Goal: Transaction & Acquisition: Purchase product/service

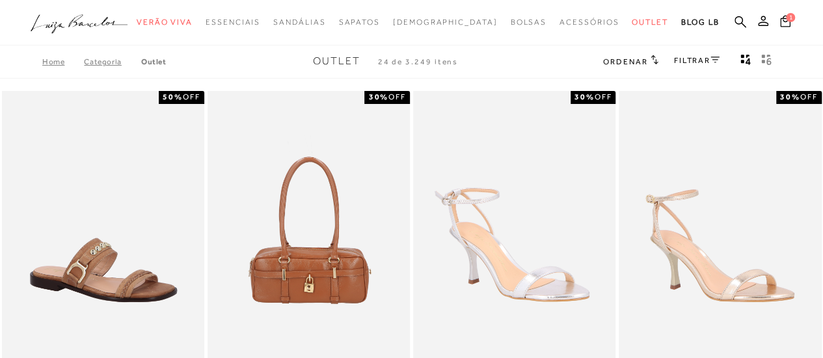
click at [699, 58] on link "FILTRAR" at bounding box center [697, 60] width 46 height 9
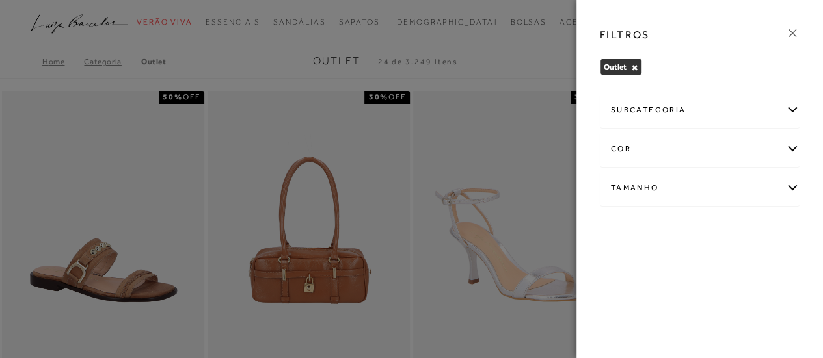
click at [658, 184] on div "Tamanho" at bounding box center [699, 188] width 199 height 34
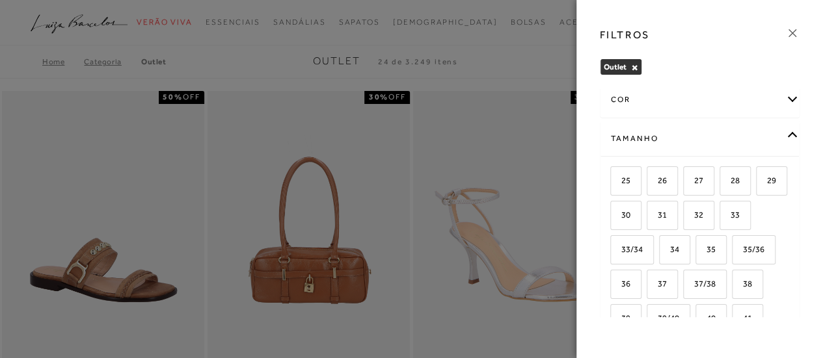
scroll to position [52, 0]
click at [630, 278] on span "36" at bounding box center [620, 281] width 19 height 10
click at [621, 278] on input "36" at bounding box center [614, 283] width 13 height 13
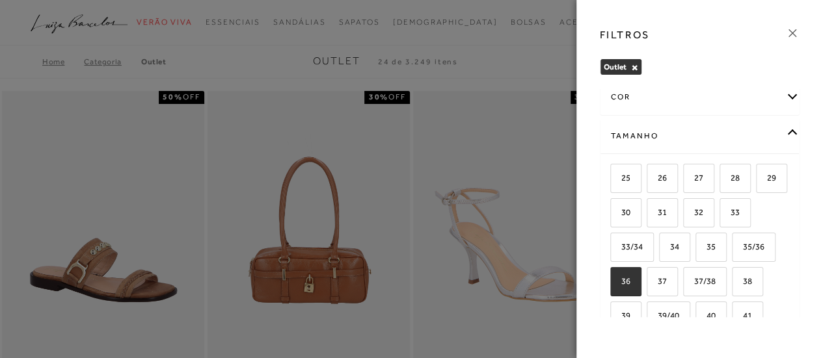
checkbox input "true"
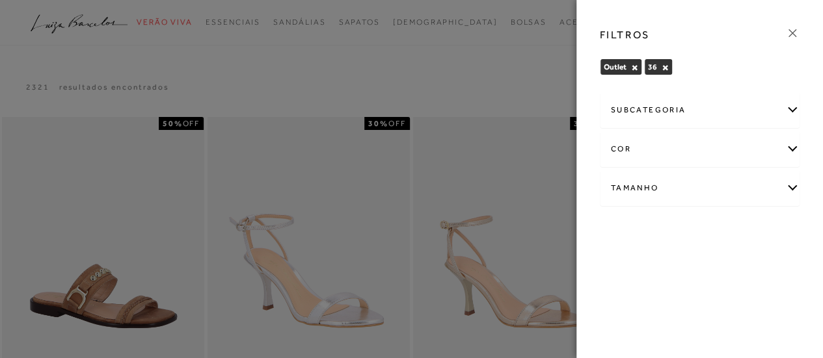
click at [756, 142] on div "cor" at bounding box center [699, 149] width 199 height 34
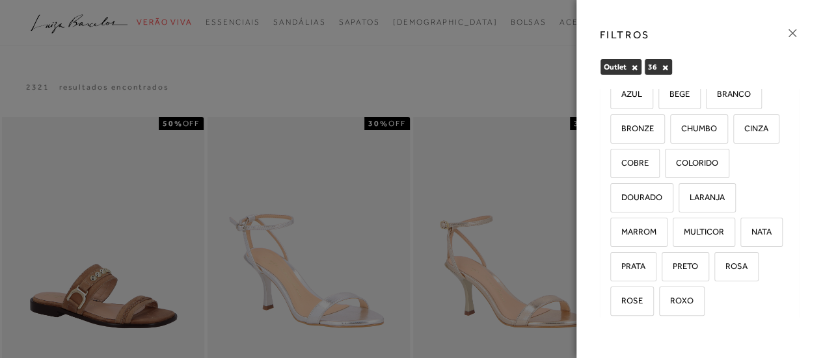
scroll to position [133, 0]
click at [634, 191] on span "DOURADO" at bounding box center [636, 196] width 51 height 10
click at [621, 192] on input "DOURADO" at bounding box center [614, 198] width 13 height 13
checkbox input "true"
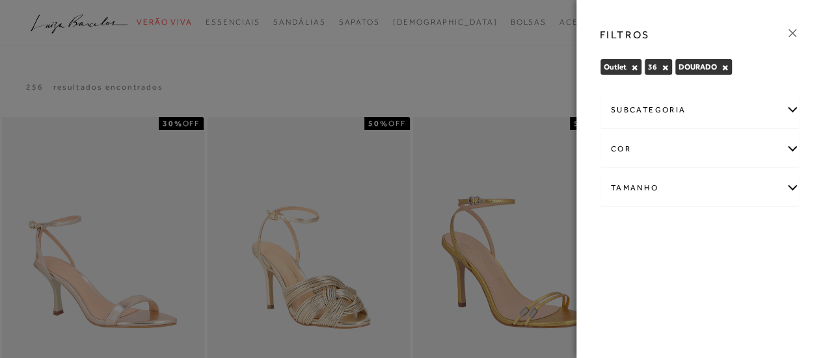
click at [671, 149] on div "cor" at bounding box center [699, 149] width 199 height 34
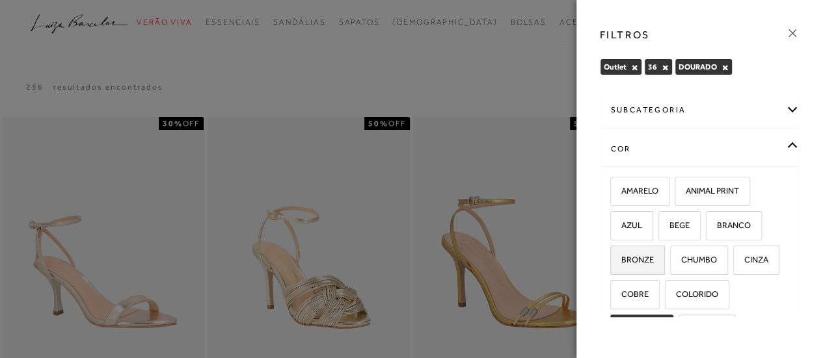
click at [636, 255] on span "BRONZE" at bounding box center [632, 260] width 42 height 10
click at [621, 256] on input "BRONZE" at bounding box center [614, 262] width 13 height 13
checkbox input "true"
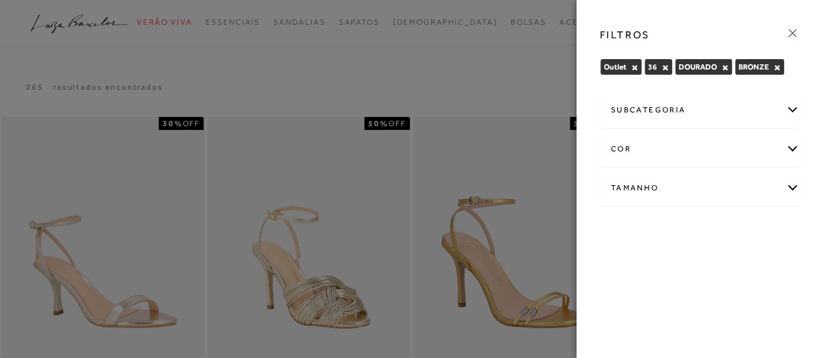
click at [751, 145] on div "cor" at bounding box center [699, 149] width 199 height 34
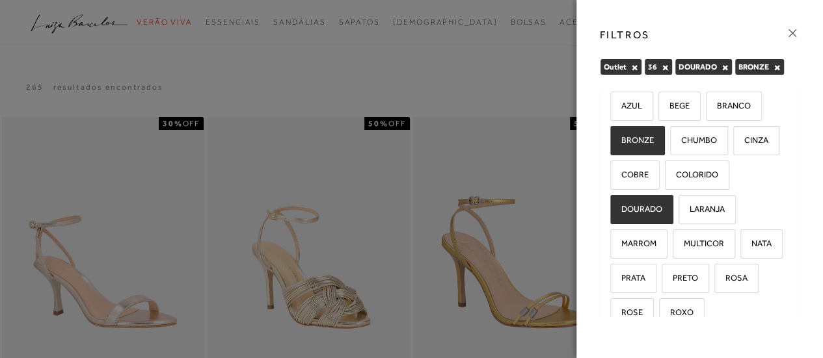
scroll to position [121, 0]
click at [645, 276] on span "PRATA" at bounding box center [628, 277] width 34 height 10
click at [621, 276] on input "PRATA" at bounding box center [614, 279] width 13 height 13
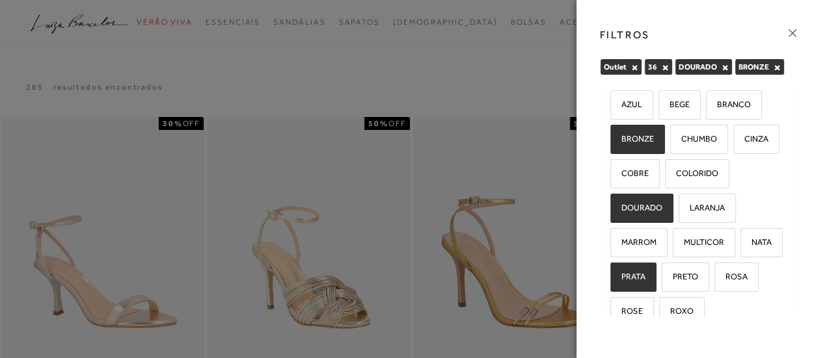
checkbox input "true"
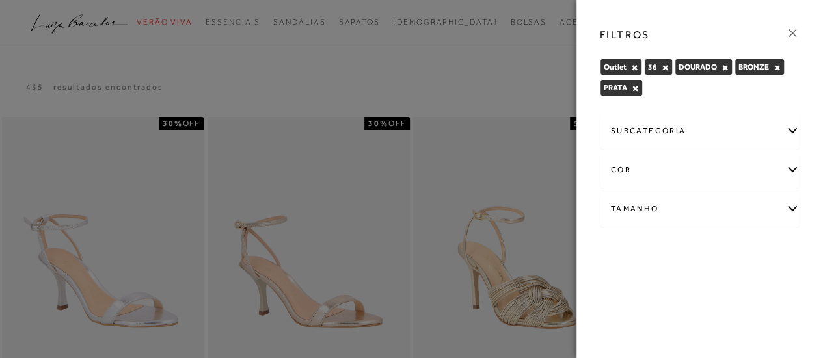
click at [487, 87] on div at bounding box center [411, 179] width 823 height 358
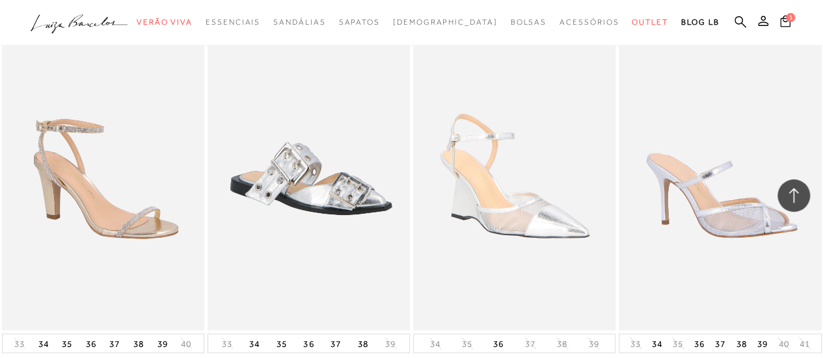
scroll to position [926, 0]
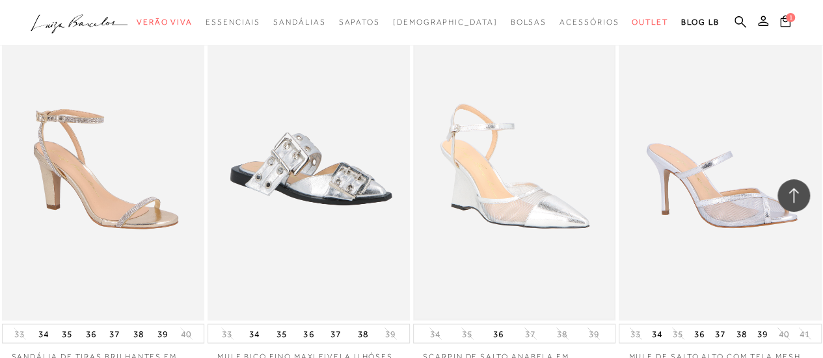
drag, startPoint x: 827, startPoint y: 223, endPoint x: 501, endPoint y: 246, distance: 327.3
click at [501, 246] on img at bounding box center [514, 169] width 200 height 300
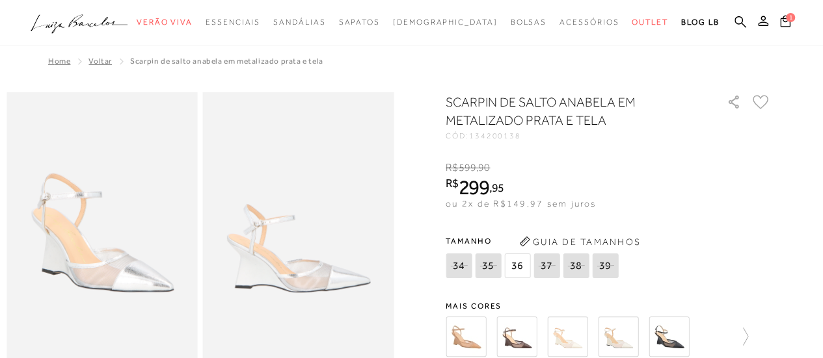
click at [286, 291] on img at bounding box center [298, 235] width 191 height 286
click at [85, 281] on img at bounding box center [102, 235] width 191 height 286
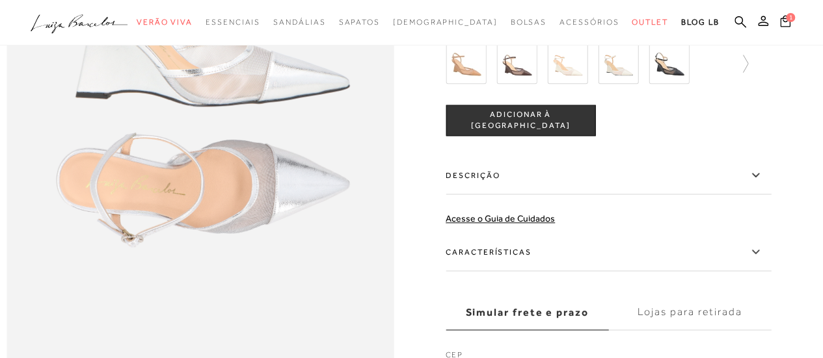
scroll to position [745, 0]
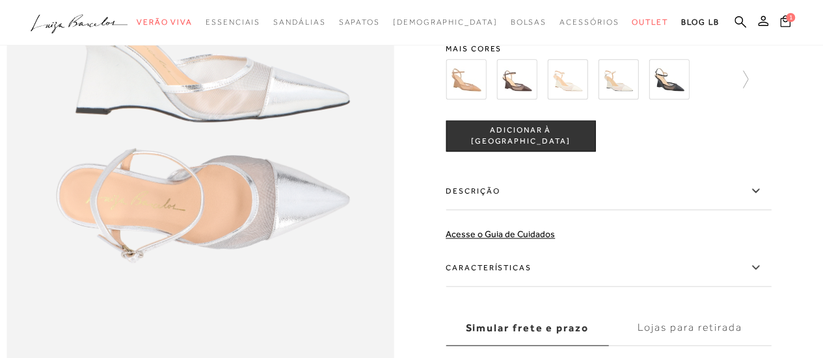
click at [758, 199] on icon at bounding box center [755, 191] width 16 height 16
click at [0, 0] on input "Descrição" at bounding box center [0, 0] width 0 height 0
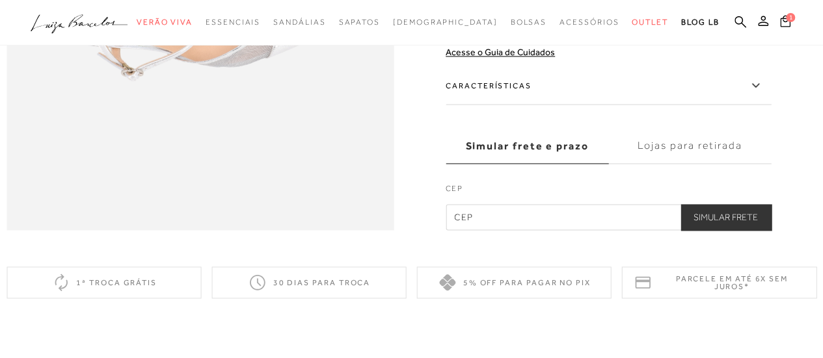
scroll to position [925, 0]
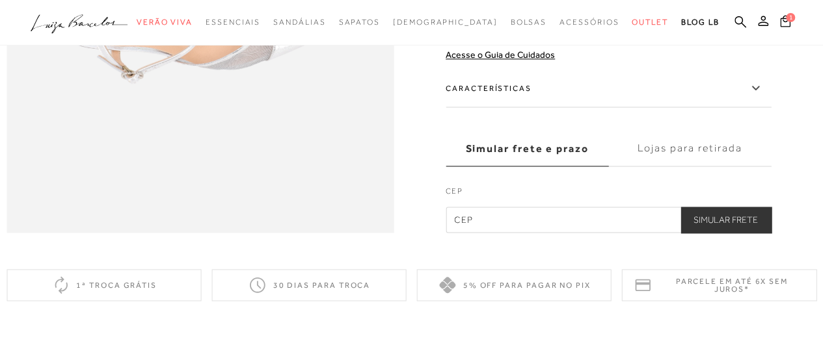
click at [753, 96] on icon at bounding box center [755, 88] width 16 height 16
click at [0, 0] on input "Características" at bounding box center [0, 0] width 0 height 0
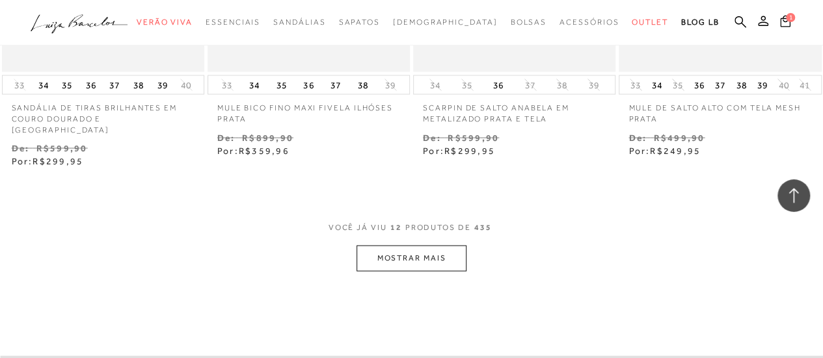
scroll to position [1221, 0]
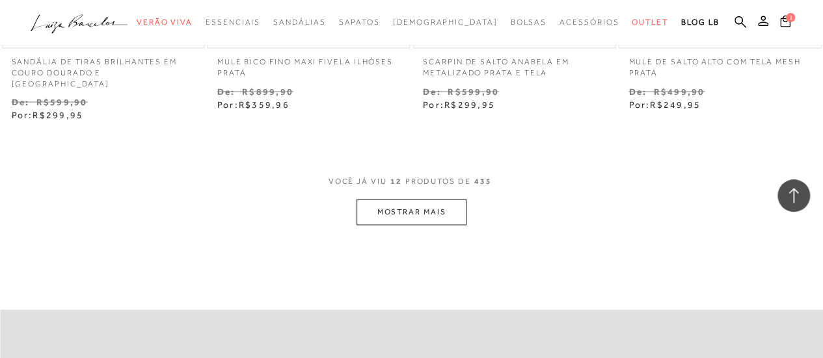
click at [401, 199] on button "MOSTRAR MAIS" at bounding box center [410, 211] width 109 height 25
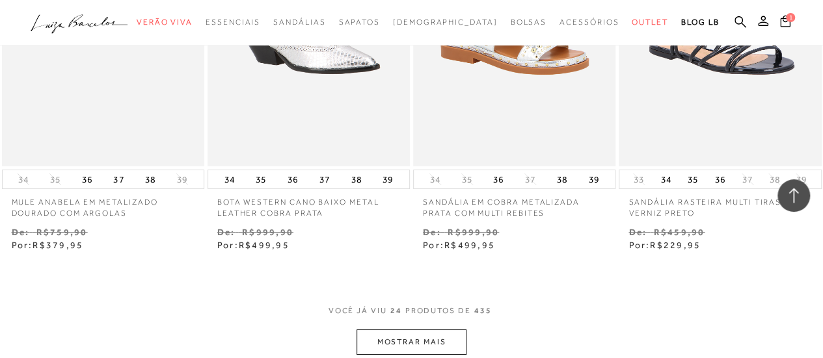
scroll to position [2351, 0]
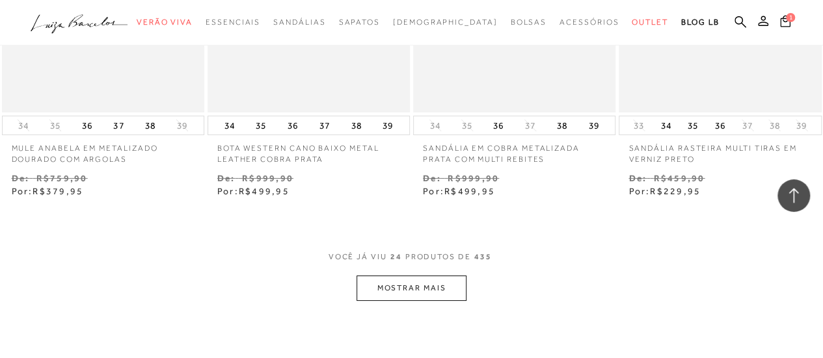
click at [405, 276] on button "MOSTRAR MAIS" at bounding box center [410, 288] width 109 height 25
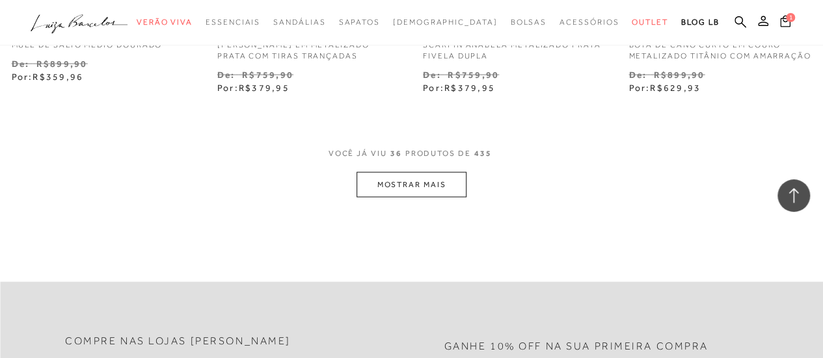
scroll to position [3679, 0]
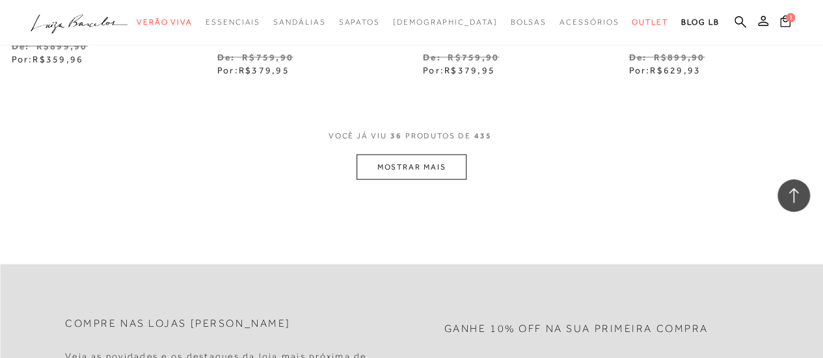
click at [426, 155] on button "MOSTRAR MAIS" at bounding box center [410, 166] width 109 height 25
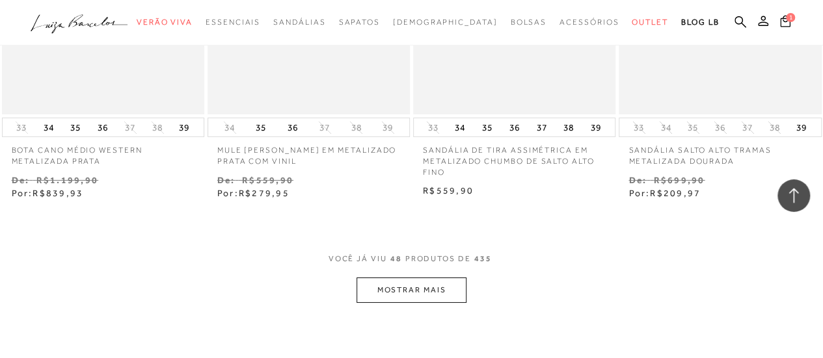
scroll to position [4780, 0]
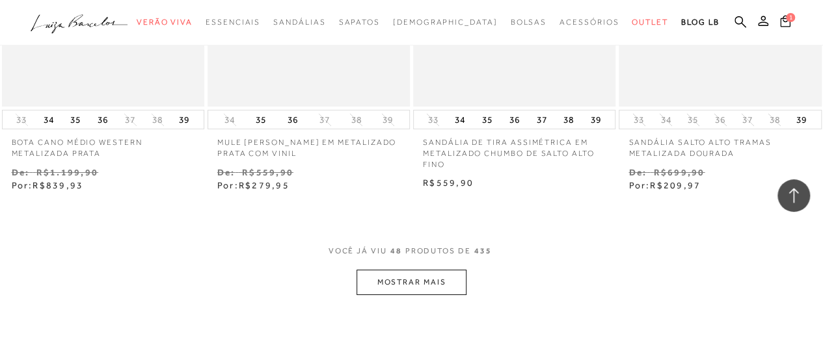
click at [440, 270] on button "MOSTRAR MAIS" at bounding box center [410, 282] width 109 height 25
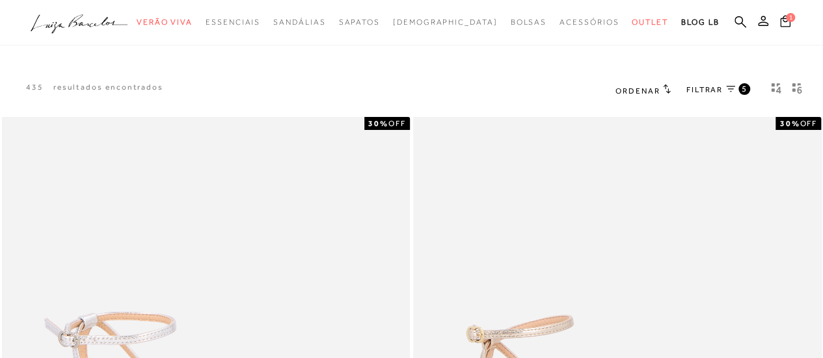
click at [778, 85] on icon "Mostrar 4 produtos por linha" at bounding box center [776, 89] width 10 height 12
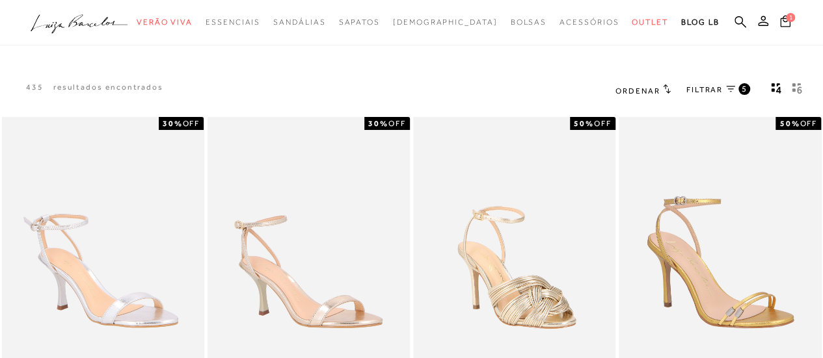
click at [801, 87] on button "gridText6Desc" at bounding box center [797, 90] width 18 height 17
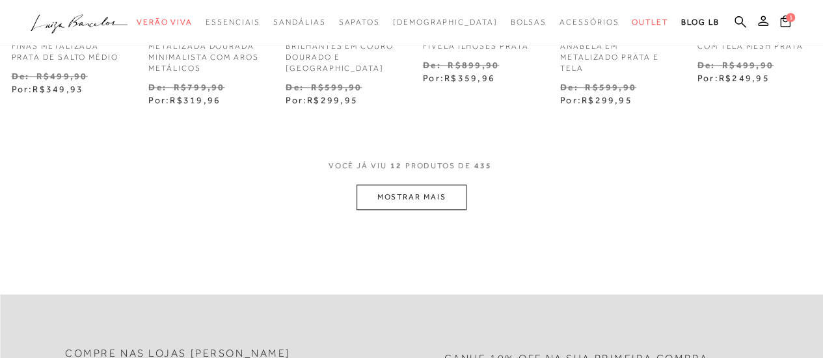
scroll to position [663, 0]
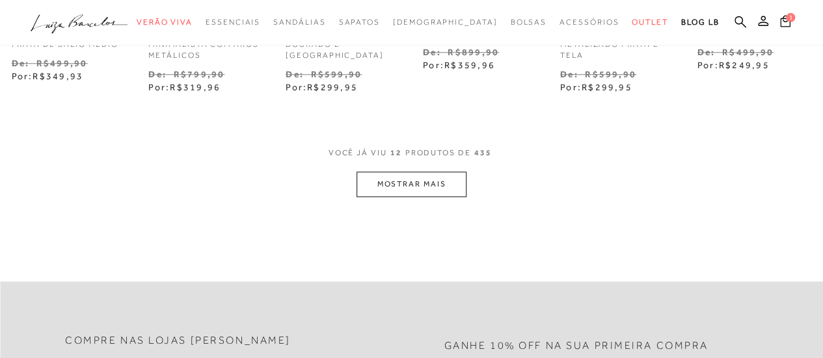
click at [408, 176] on button "MOSTRAR MAIS" at bounding box center [410, 184] width 109 height 25
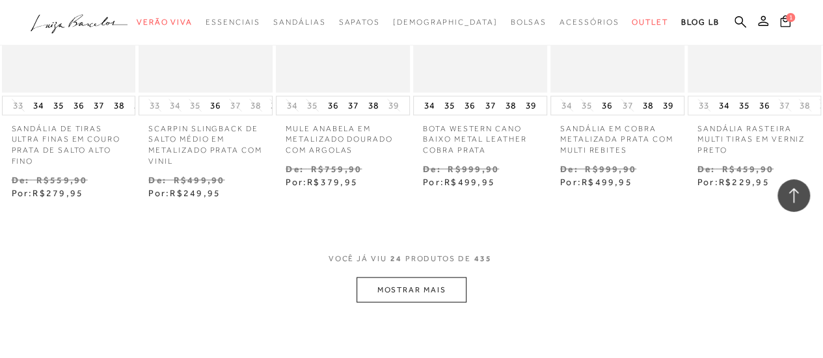
scroll to position [1216, 0]
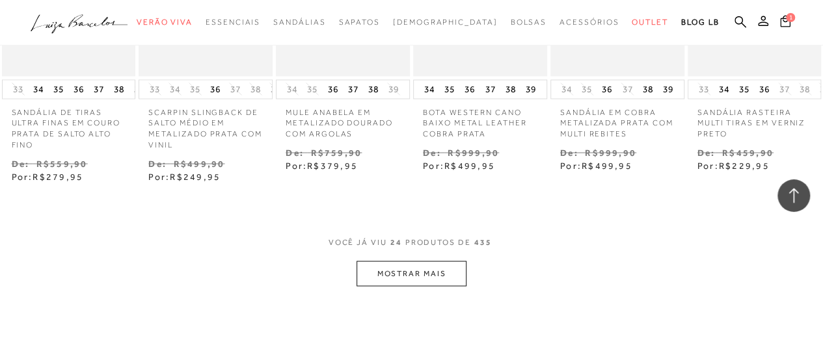
click at [406, 261] on button "MOSTRAR MAIS" at bounding box center [410, 273] width 109 height 25
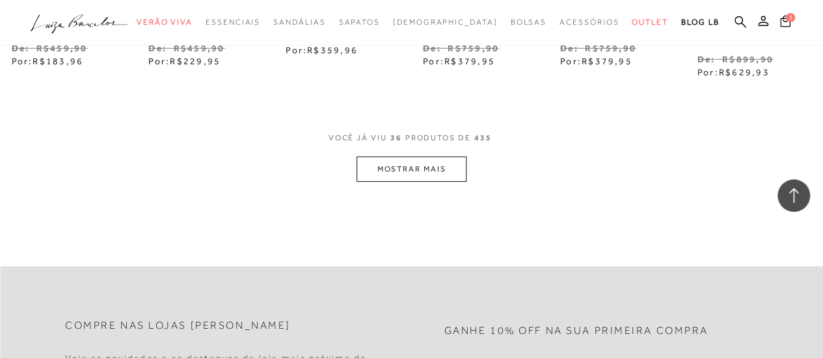
scroll to position [1976, 0]
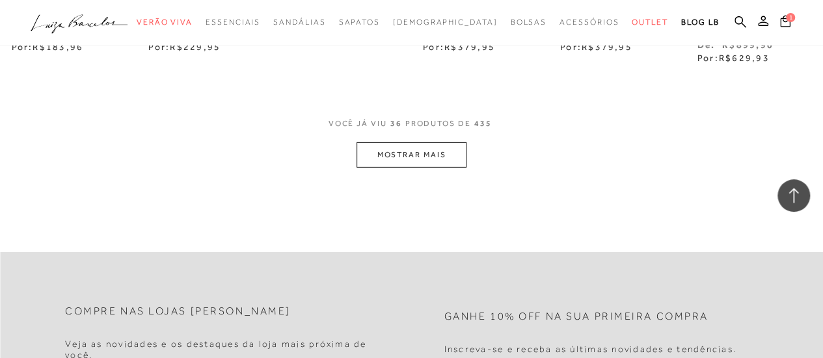
click at [401, 142] on button "MOSTRAR MAIS" at bounding box center [410, 154] width 109 height 25
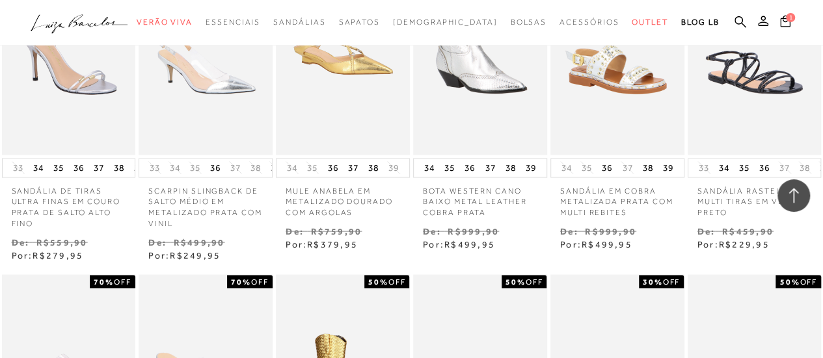
scroll to position [951, 0]
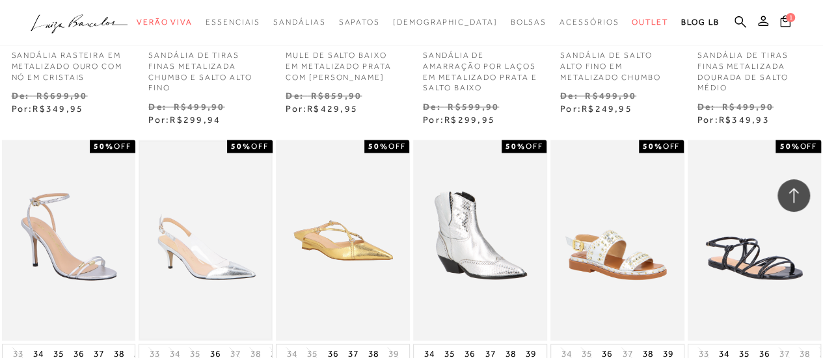
click at [215, 247] on img at bounding box center [205, 240] width 131 height 197
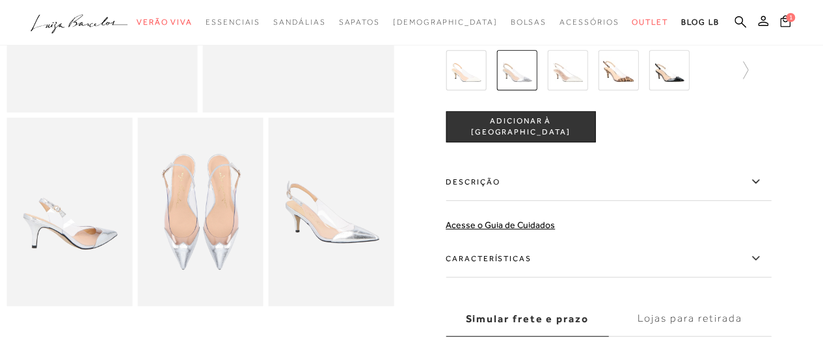
scroll to position [273, 0]
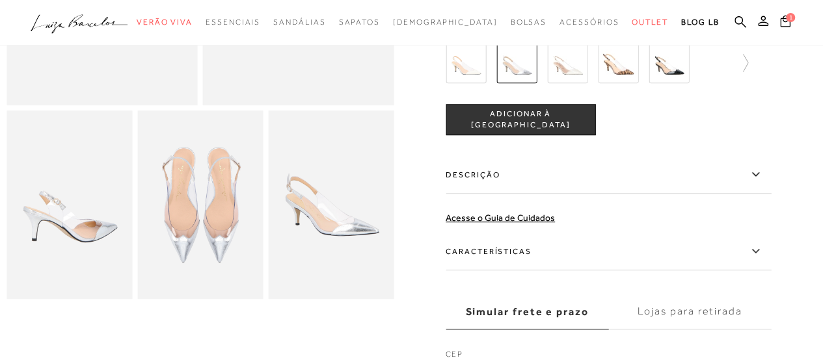
click at [323, 250] on img at bounding box center [331, 205] width 126 height 189
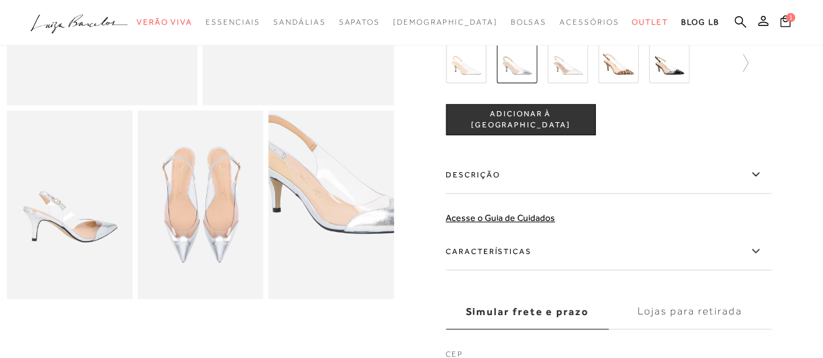
click at [321, 248] on img at bounding box center [343, 171] width 251 height 377
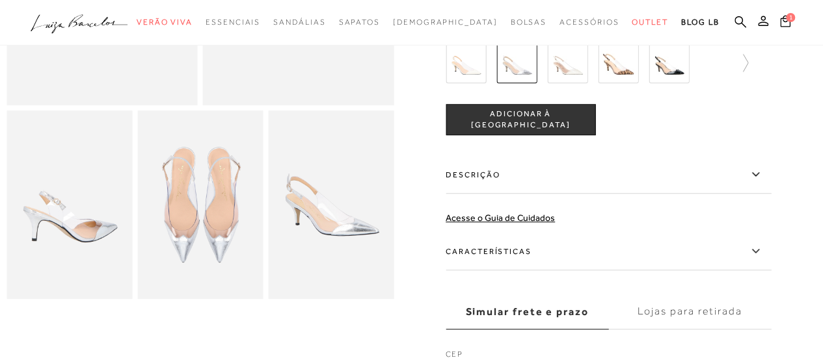
click at [518, 253] on label "Características" at bounding box center [608, 252] width 325 height 38
click at [0, 0] on input "Características" at bounding box center [0, 0] width 0 height 0
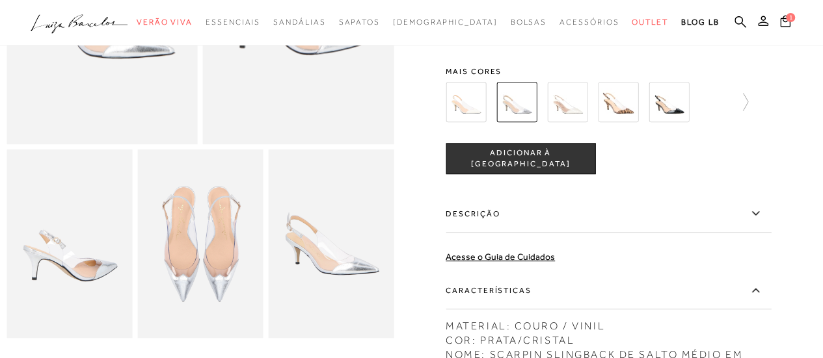
scroll to position [0, 0]
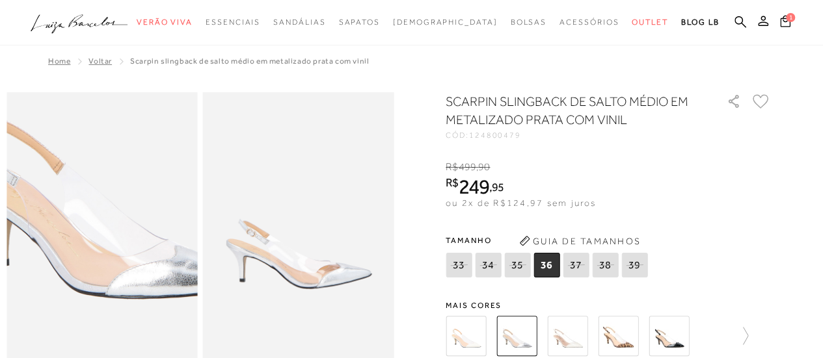
click at [96, 291] on img at bounding box center [105, 185] width 382 height 573
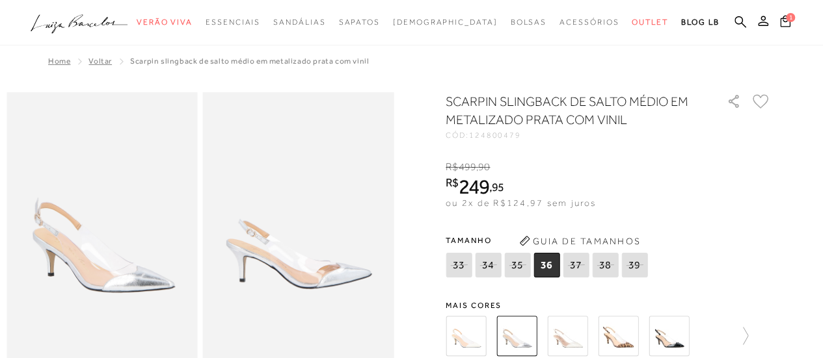
click at [671, 331] on img at bounding box center [669, 336] width 40 height 40
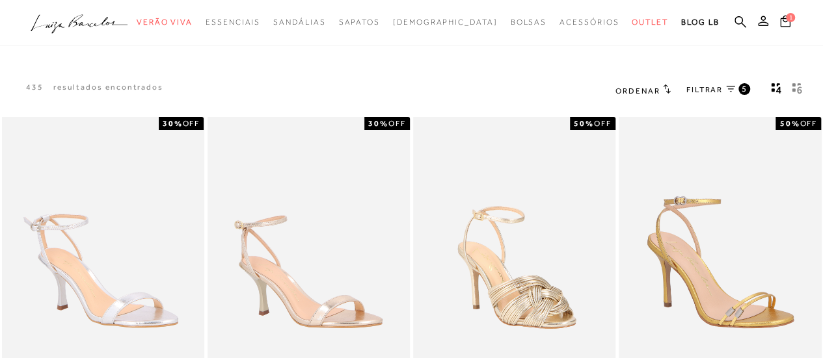
click at [705, 90] on span "FILTRAR" at bounding box center [704, 90] width 36 height 11
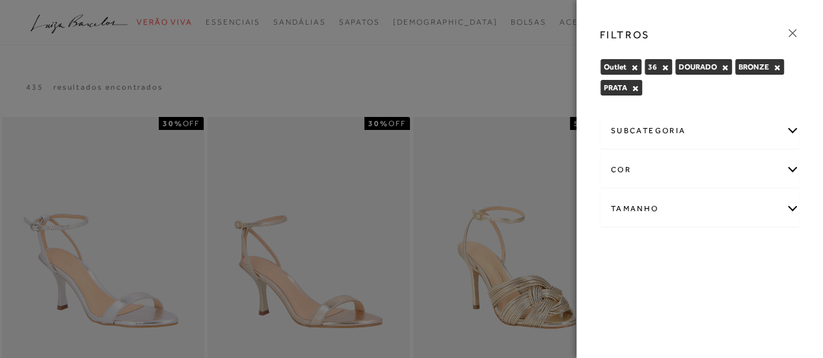
click at [708, 168] on div "cor" at bounding box center [699, 170] width 199 height 34
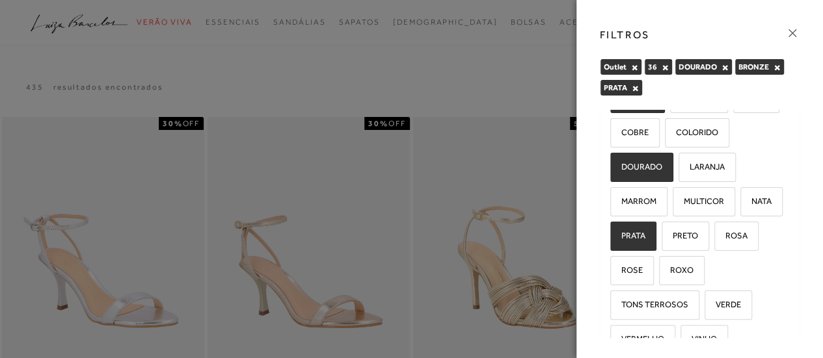
scroll to position [185, 0]
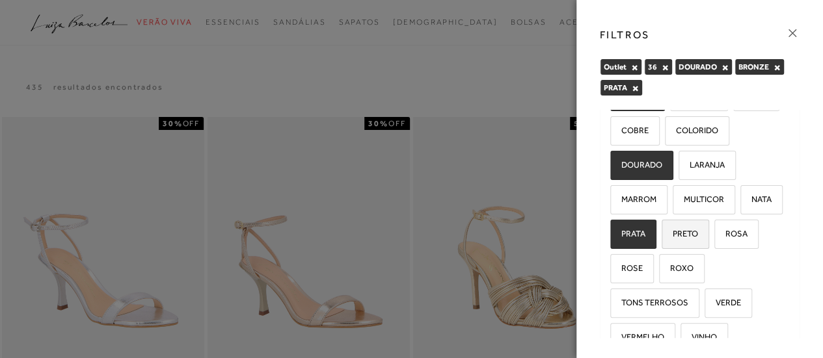
click at [698, 229] on span "PRETO" at bounding box center [680, 234] width 35 height 10
click at [673, 230] on input "PRETO" at bounding box center [666, 236] width 13 height 13
checkbox input "true"
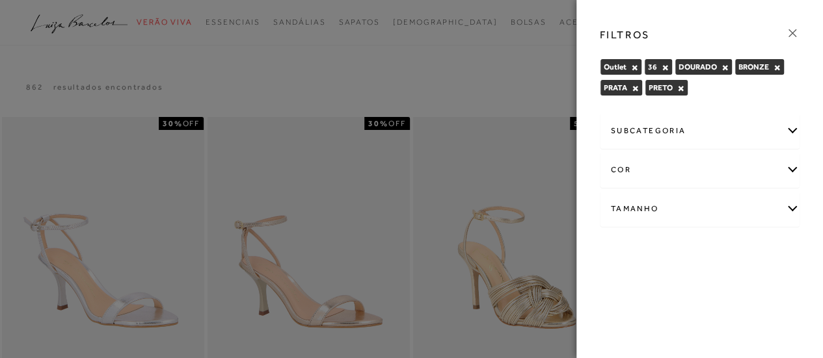
click at [481, 98] on div at bounding box center [411, 179] width 823 height 358
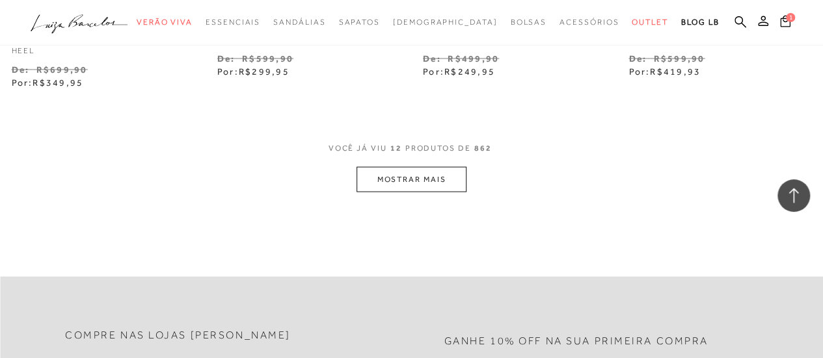
scroll to position [1271, 0]
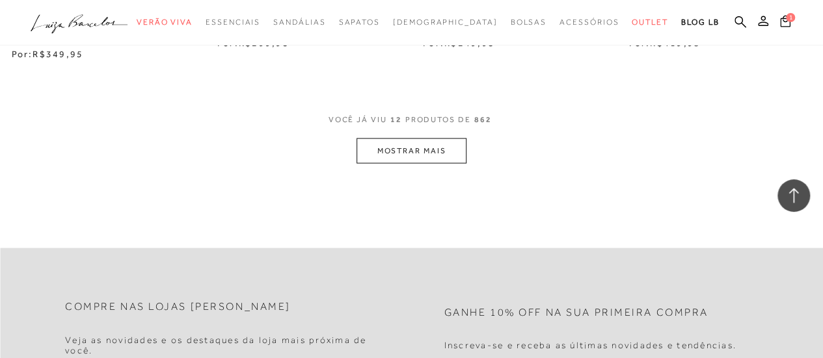
click at [397, 146] on button "MOSTRAR MAIS" at bounding box center [410, 151] width 109 height 25
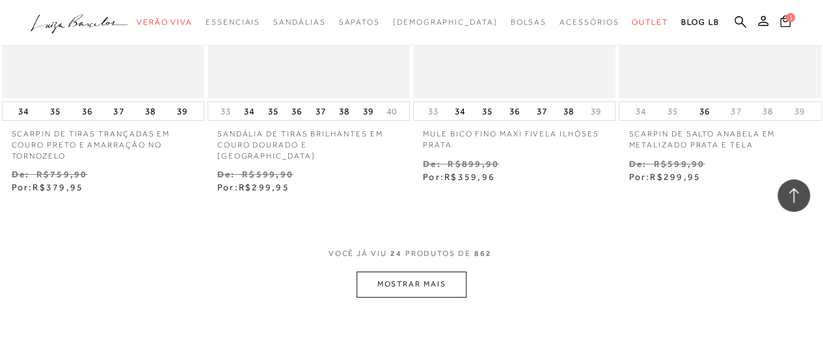
scroll to position [2378, 0]
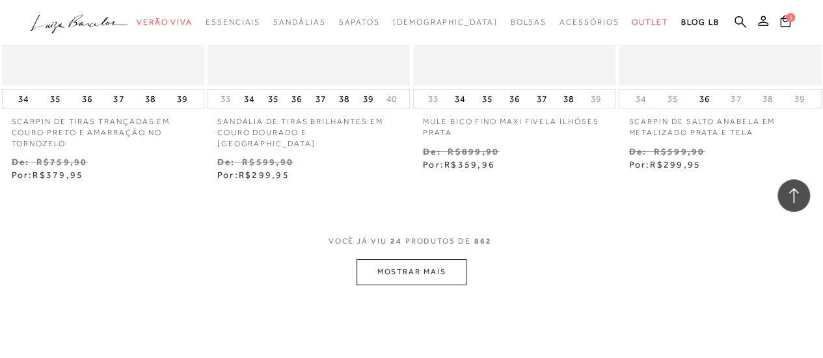
click at [390, 263] on button "MOSTRAR MAIS" at bounding box center [410, 272] width 109 height 25
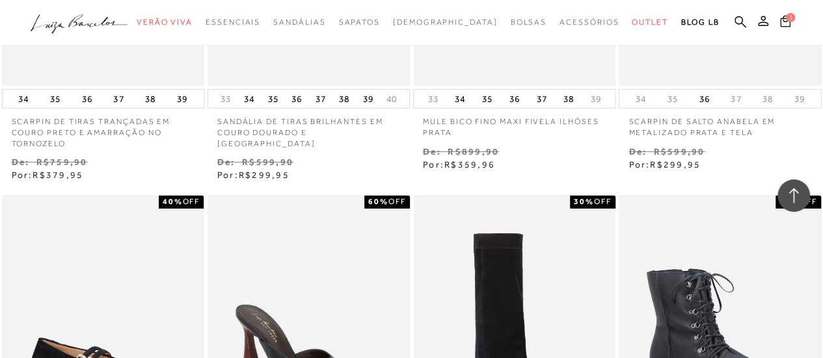
drag, startPoint x: 829, startPoint y: 239, endPoint x: 550, endPoint y: 150, distance: 292.3
click at [550, 150] on div "Venda De: R$899,90 Por: R$359,96" at bounding box center [514, 158] width 202 height 27
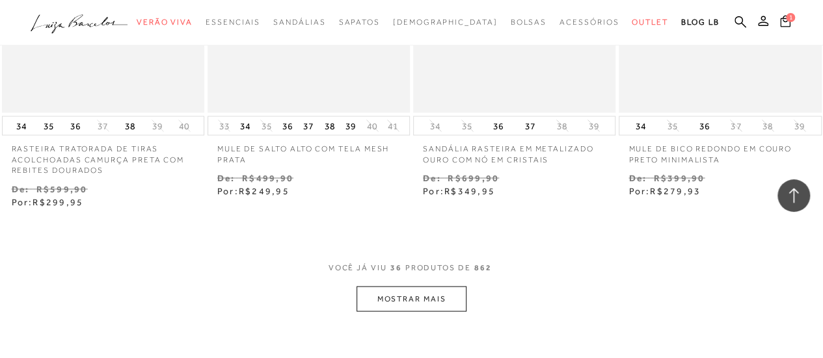
scroll to position [3568, 0]
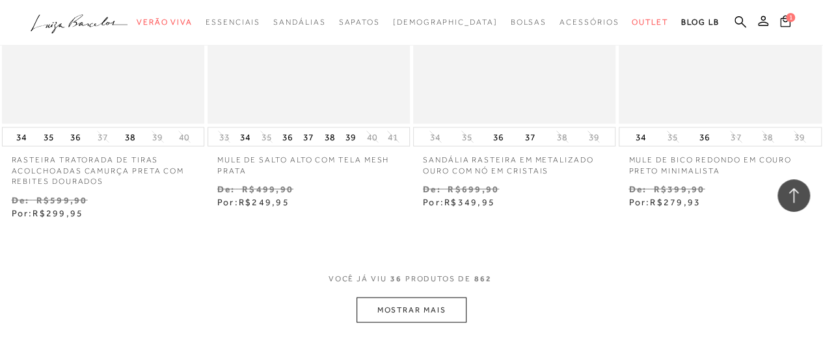
click at [420, 297] on button "MOSTRAR MAIS" at bounding box center [410, 309] width 109 height 25
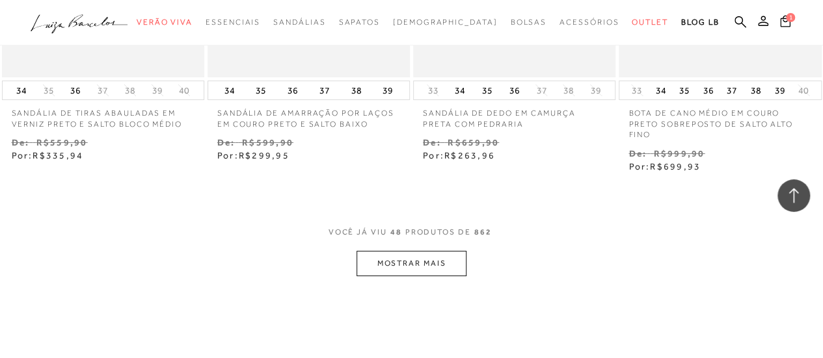
scroll to position [4875, 0]
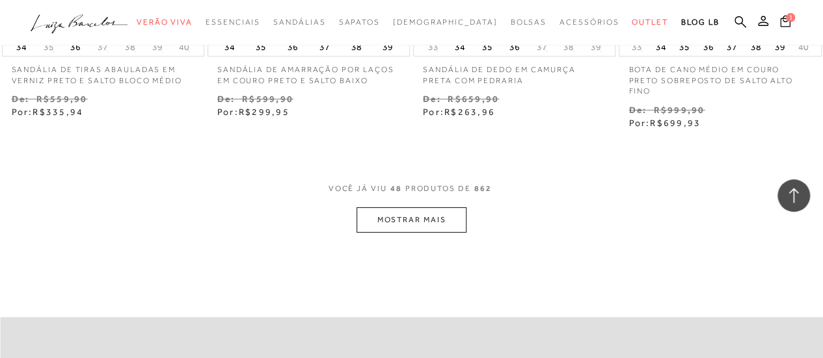
click at [400, 208] on button "MOSTRAR MAIS" at bounding box center [410, 220] width 109 height 25
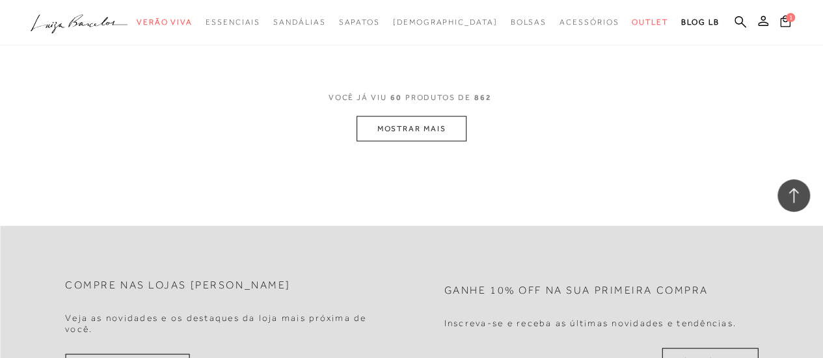
scroll to position [6212, 0]
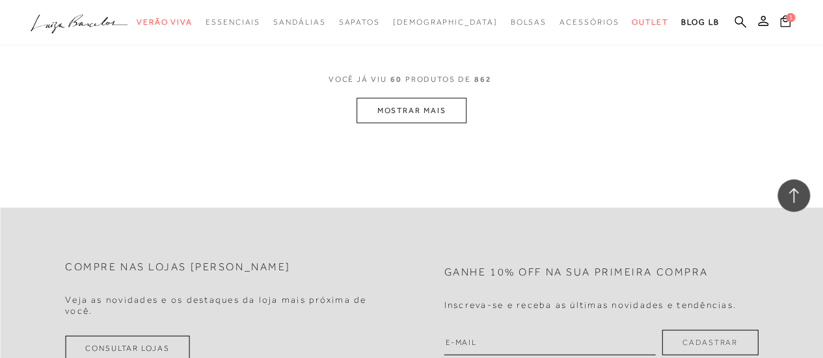
click at [409, 98] on button "MOSTRAR MAIS" at bounding box center [410, 110] width 109 height 25
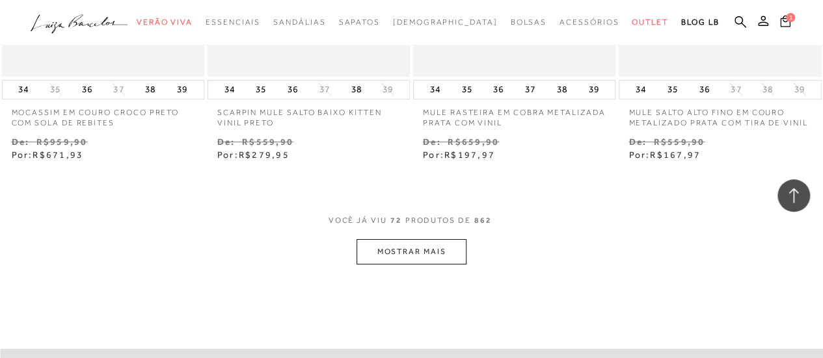
scroll to position [7267, 0]
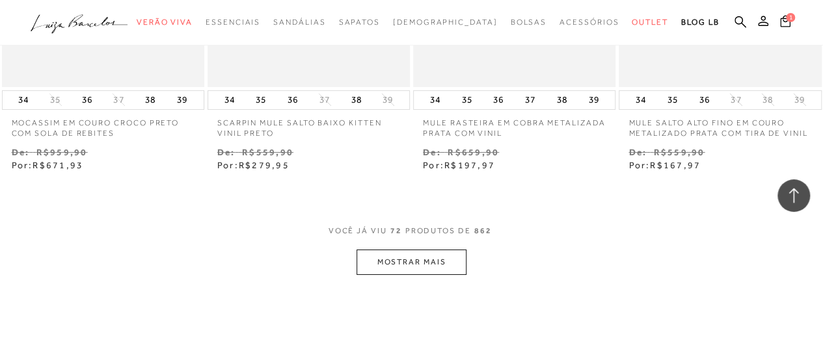
click at [418, 250] on button "MOSTRAR MAIS" at bounding box center [410, 262] width 109 height 25
